Goal: Task Accomplishment & Management: Manage account settings

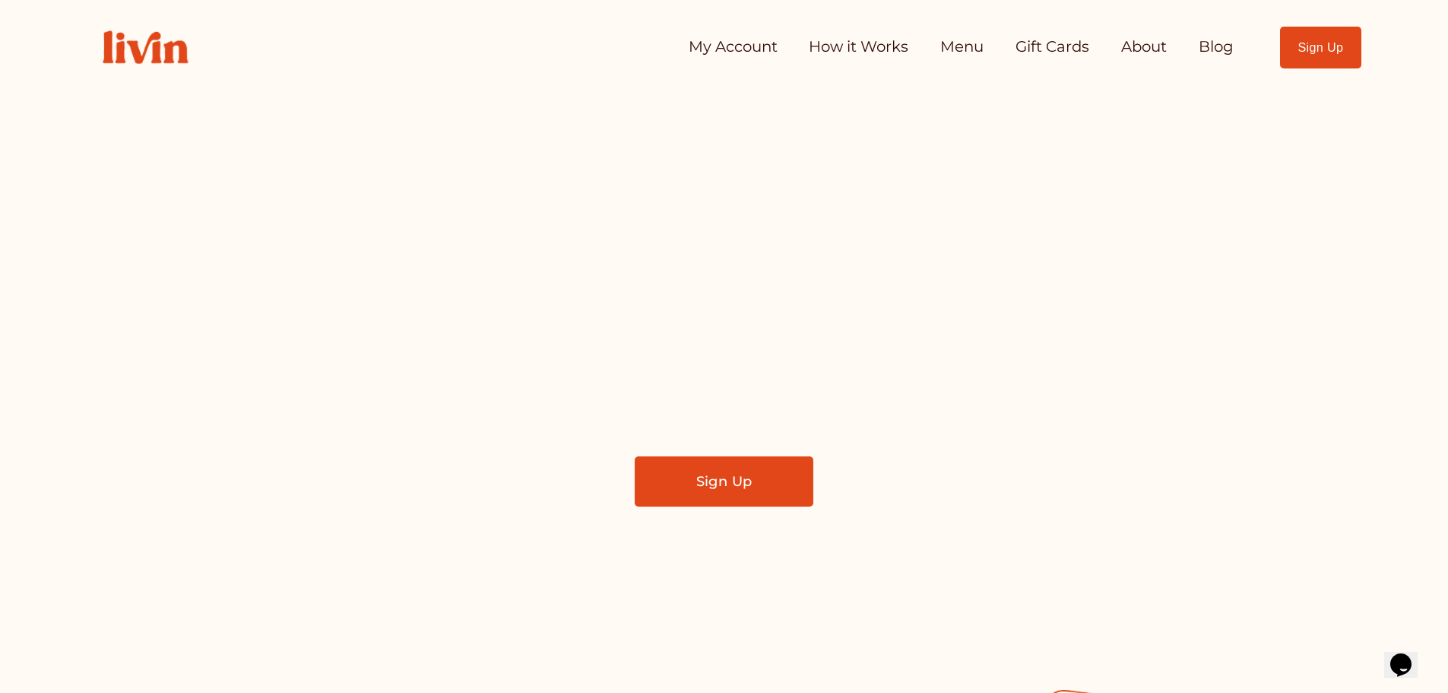
click at [726, 39] on link "My Account" at bounding box center [733, 47] width 89 height 30
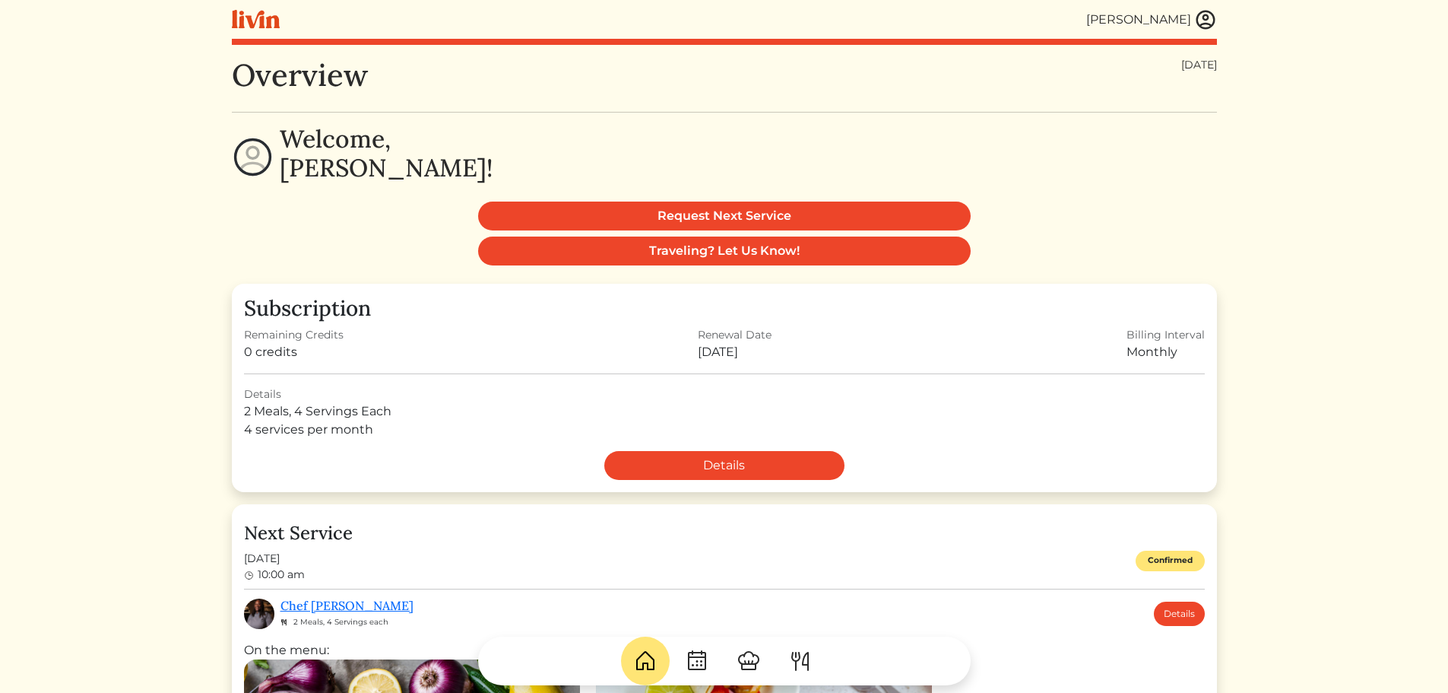
click at [1210, 8] on link at bounding box center [1205, 19] width 23 height 23
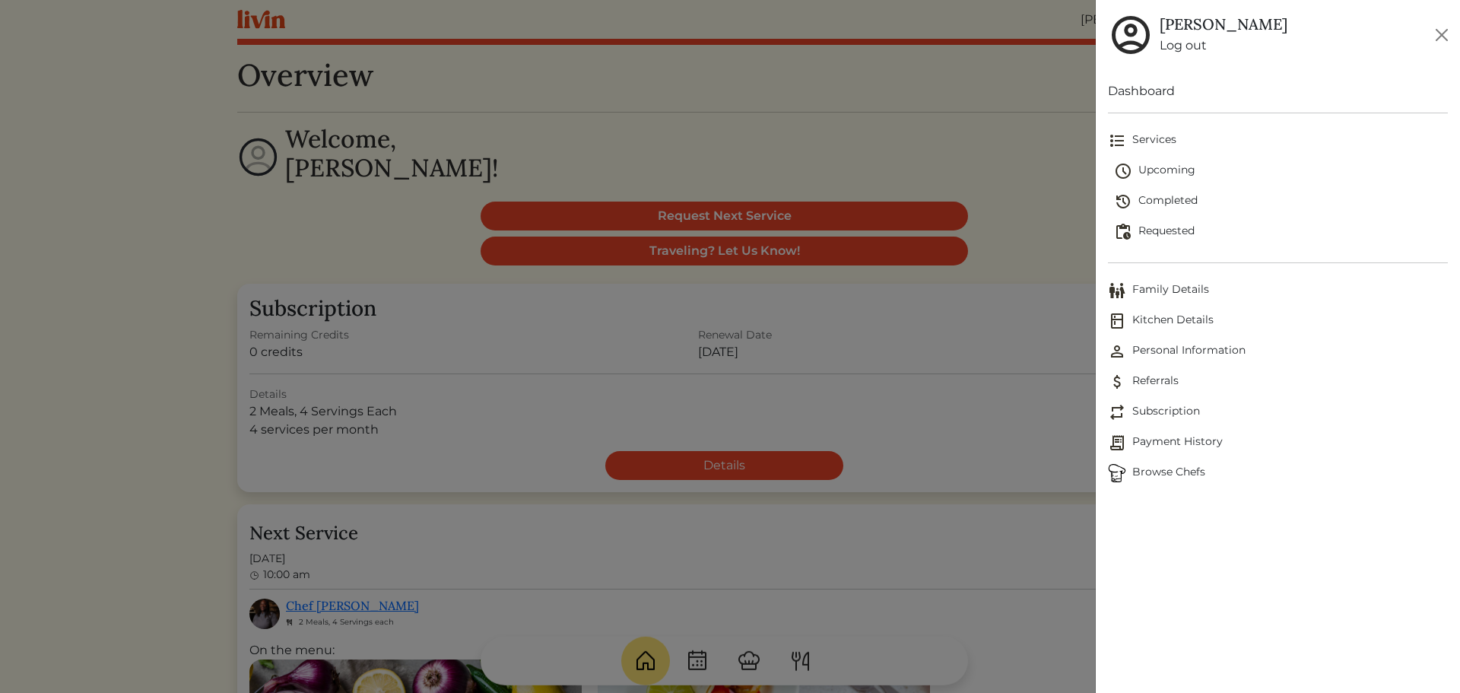
click at [1169, 196] on span "Completed" at bounding box center [1281, 201] width 334 height 18
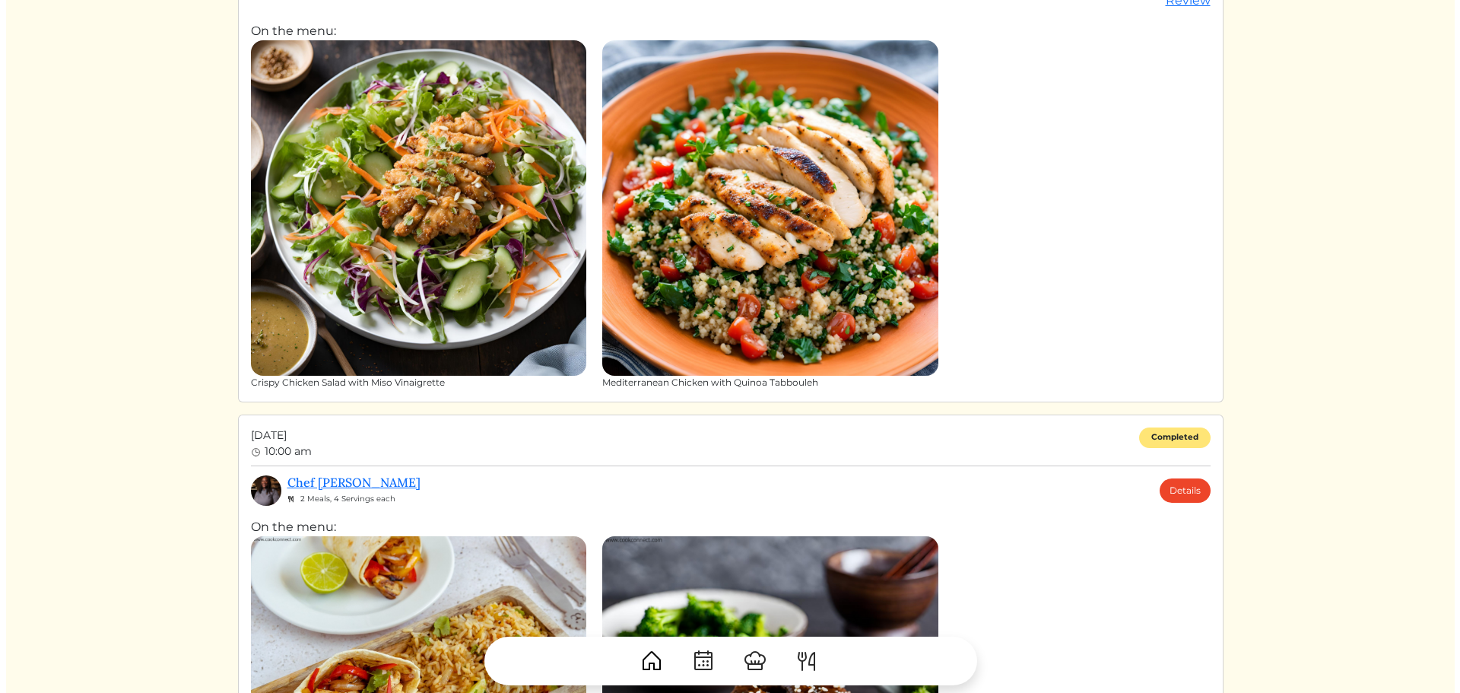
scroll to position [228, 0]
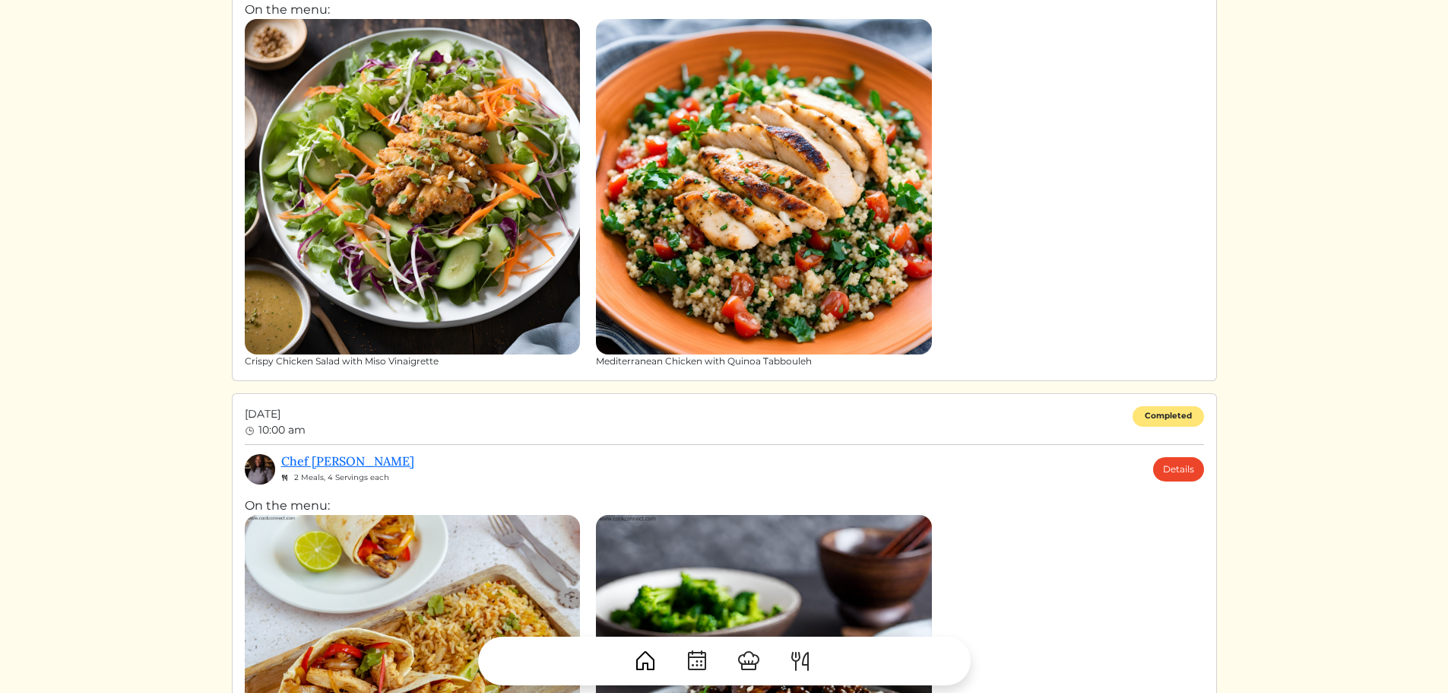
click at [818, 290] on img at bounding box center [764, 187] width 336 height 336
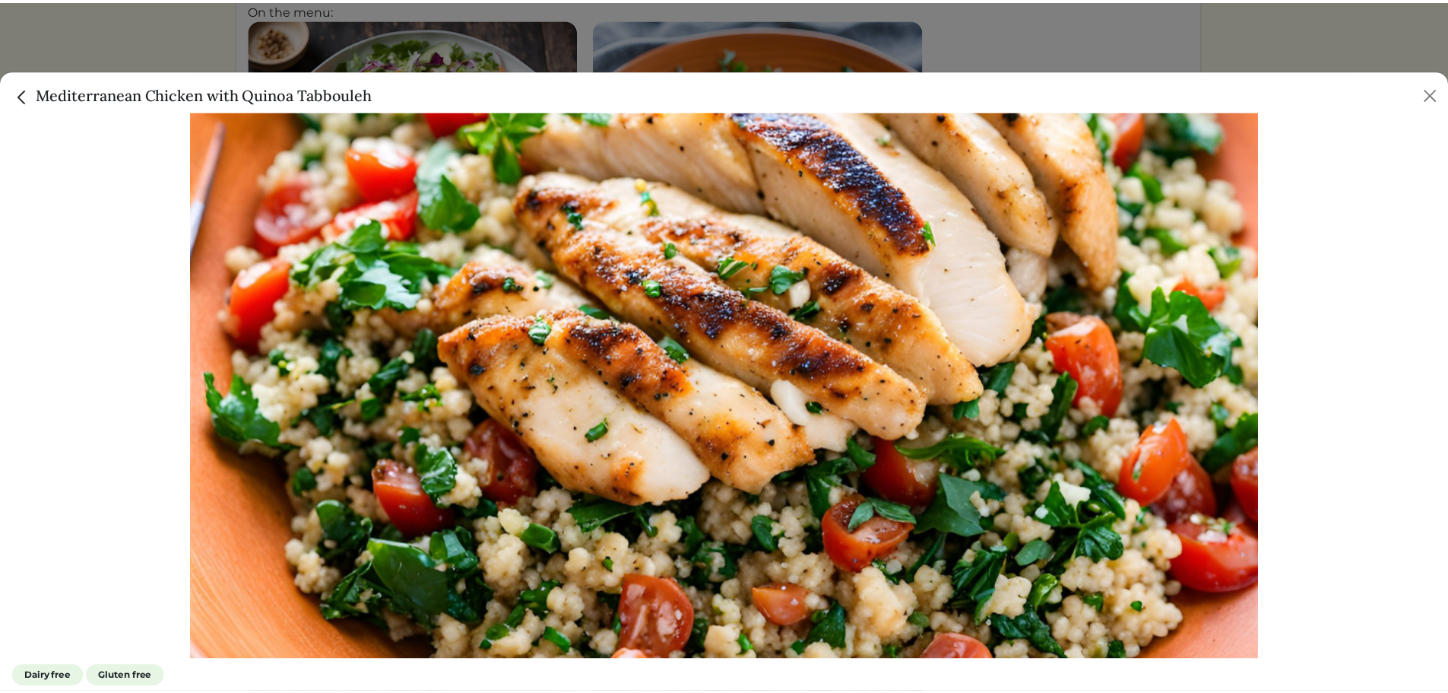
scroll to position [97, 0]
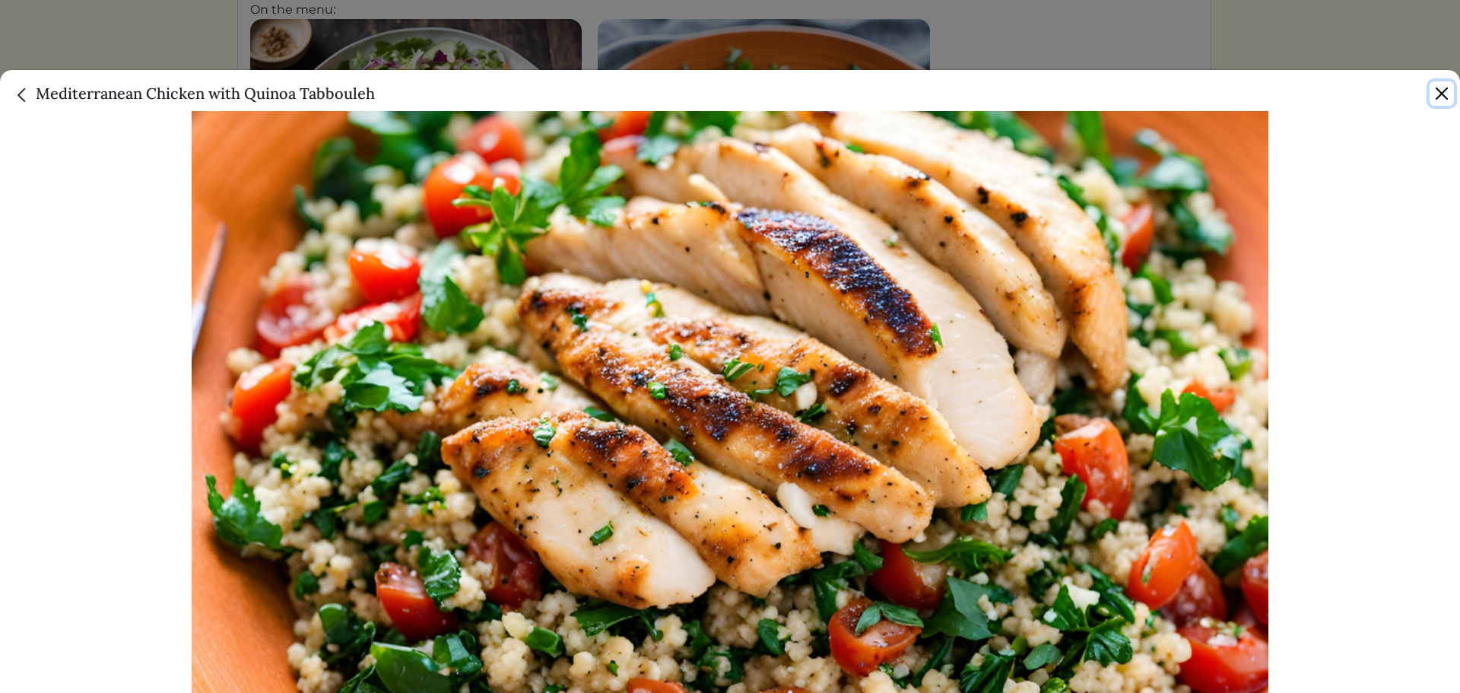
click at [1443, 90] on button "Close" at bounding box center [1441, 93] width 24 height 24
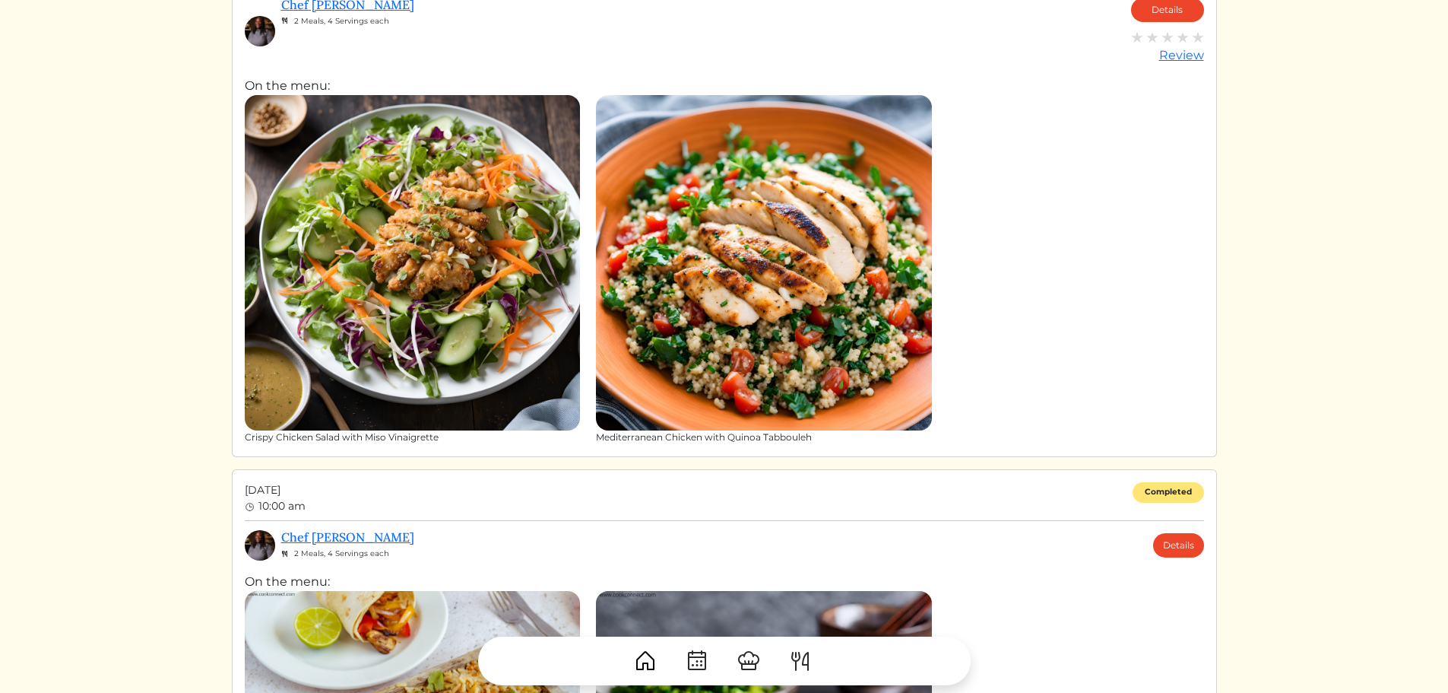
scroll to position [0, 0]
